Goal: Task Accomplishment & Management: Manage account settings

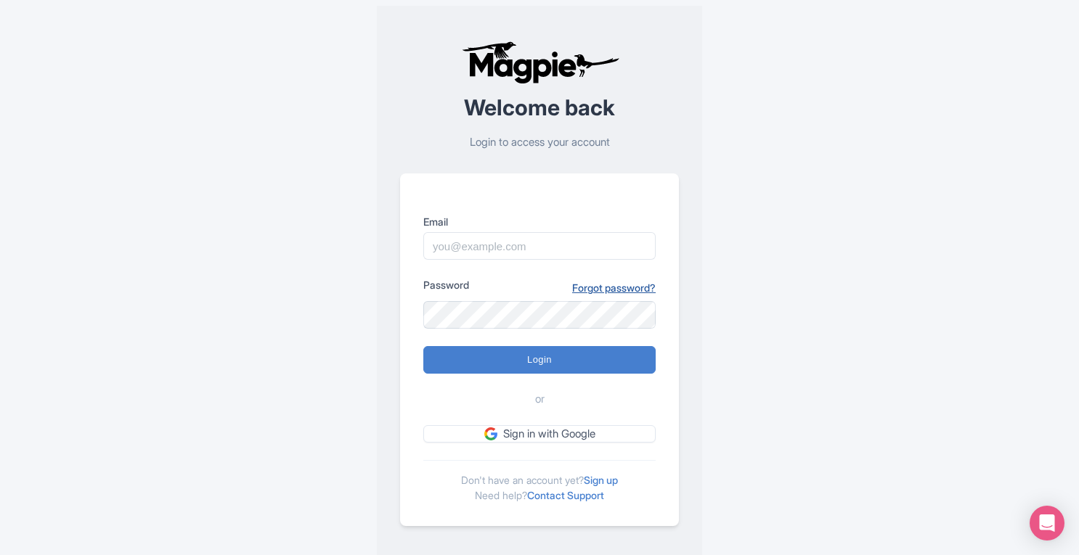
click at [634, 285] on link "Forgot password?" at bounding box center [613, 287] width 83 height 15
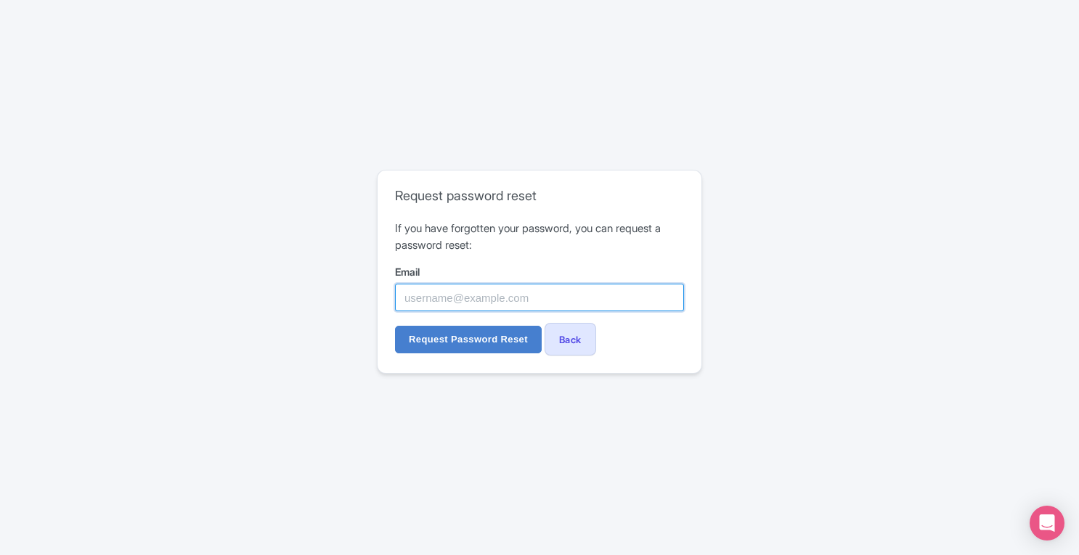
click at [494, 294] on input "Email" at bounding box center [539, 298] width 289 height 28
paste input "[PERSON_NAME][EMAIL_ADDRESS][PERSON_NAME][DOMAIN_NAME]"
type input "[PERSON_NAME][EMAIL_ADDRESS][PERSON_NAME][DOMAIN_NAME]"
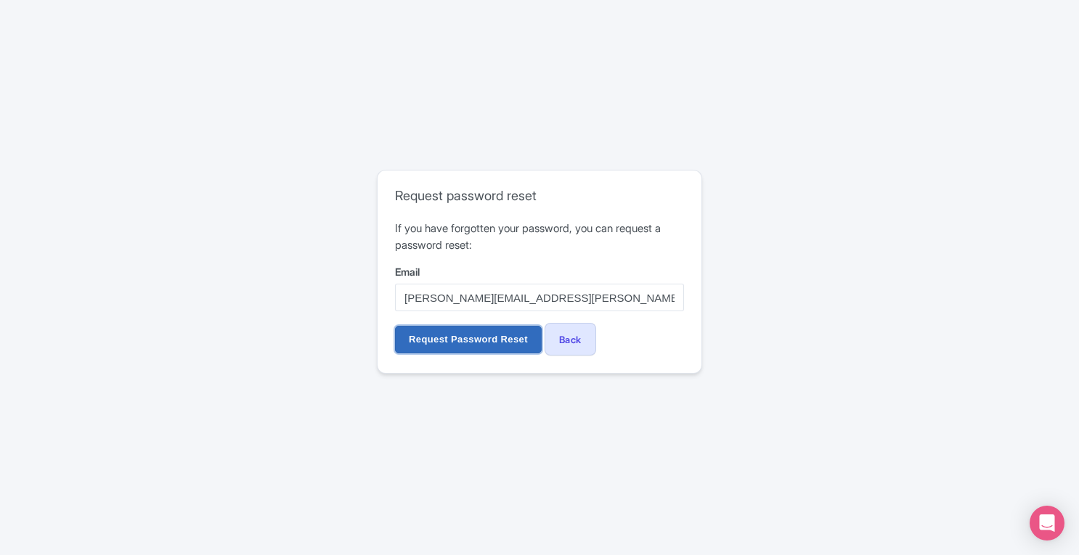
click at [466, 333] on input "Request Password Reset" at bounding box center [468, 340] width 147 height 28
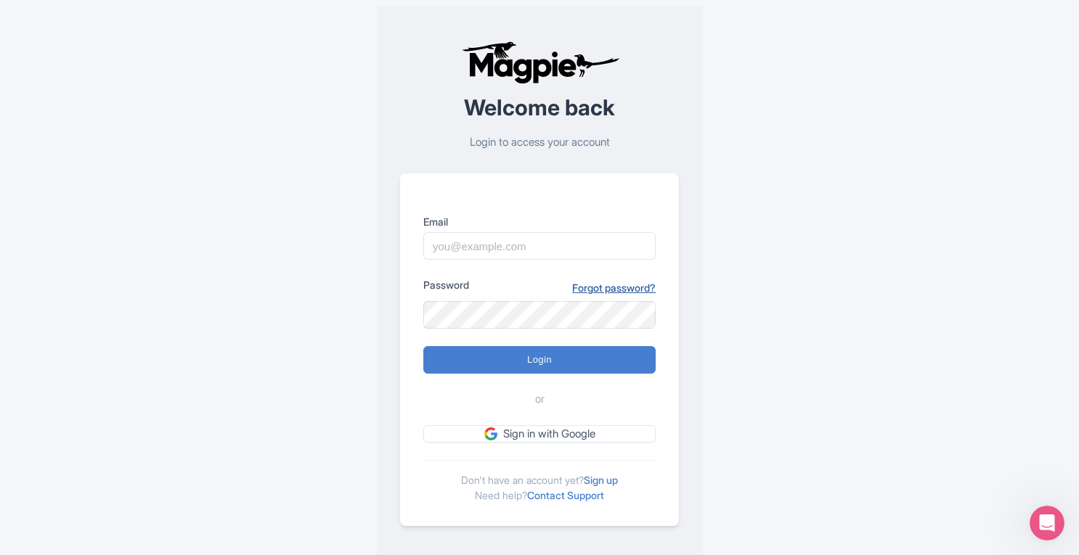
click at [618, 288] on link "Forgot password?" at bounding box center [613, 287] width 83 height 15
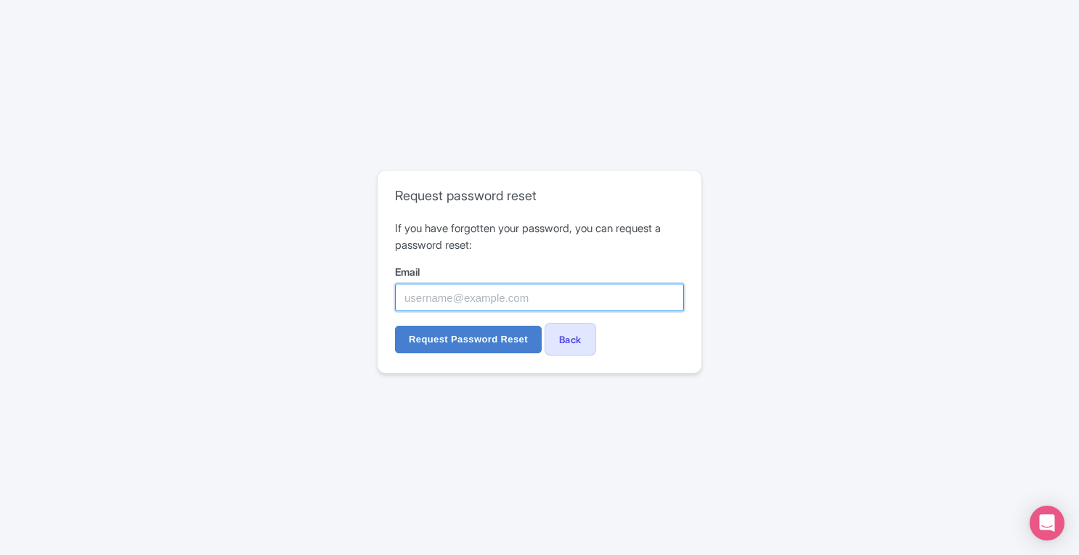
click at [521, 297] on input "Email" at bounding box center [539, 298] width 289 height 28
paste input "max.schaefer@museumofillusions.com"
type input "max.schaefer@museumofillusions.com"
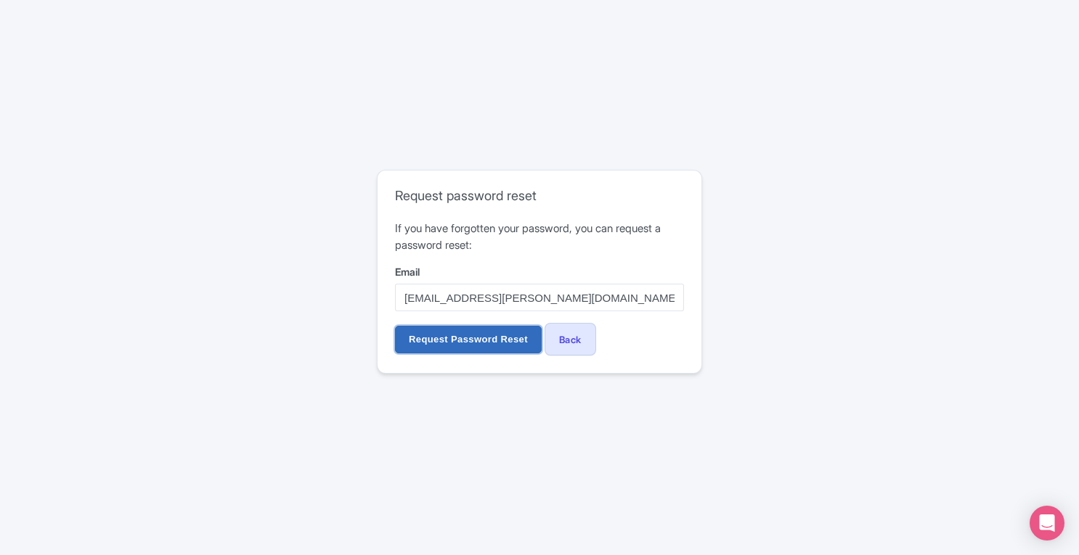
click at [469, 349] on input "Request Password Reset" at bounding box center [468, 340] width 147 height 28
